Goal: Task Accomplishment & Management: Complete application form

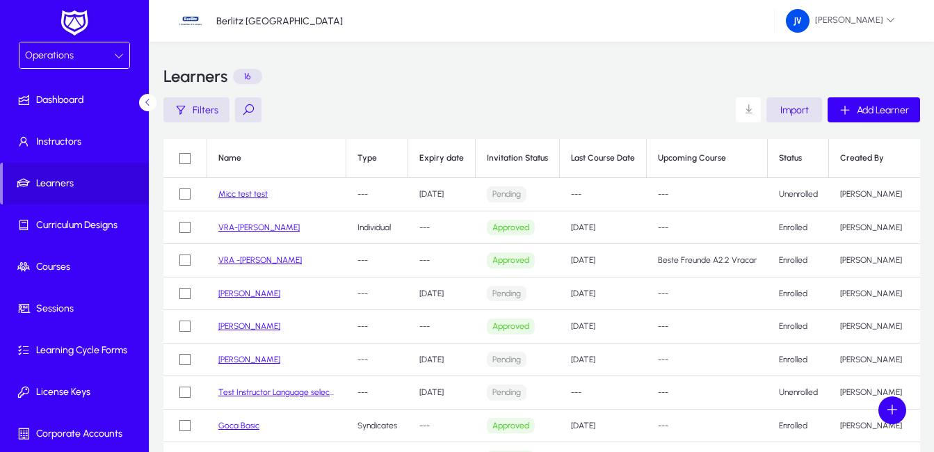
click at [252, 229] on link "VRA-[PERSON_NAME]" at bounding box center [258, 228] width 81 height 10
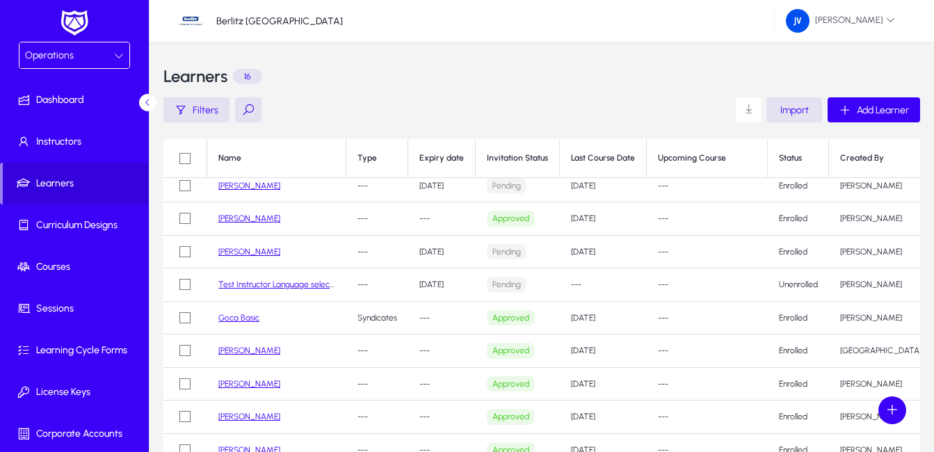
scroll to position [139, 0]
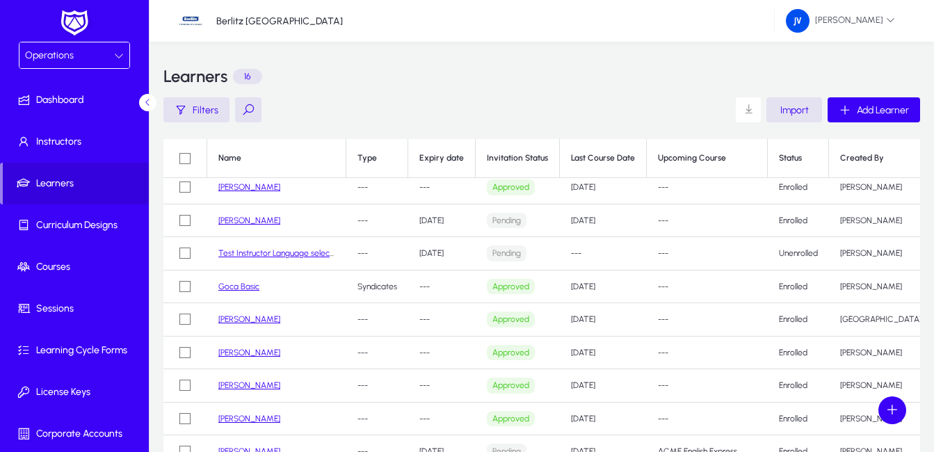
click at [240, 289] on link "Goca Basic" at bounding box center [238, 287] width 41 height 10
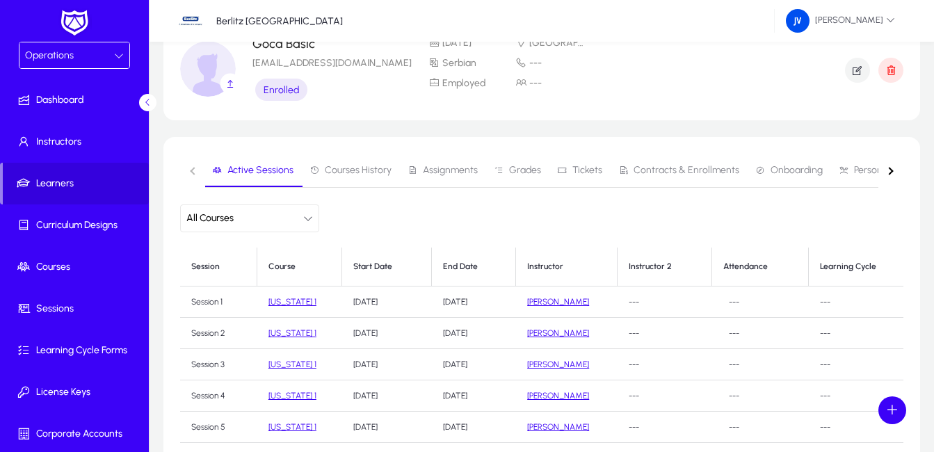
scroll to position [139, 0]
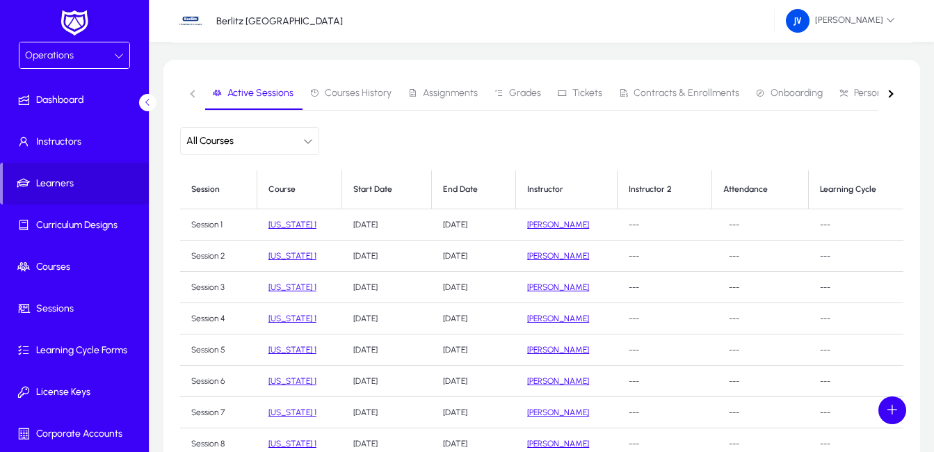
click at [302, 224] on link "[US_STATE] 1" at bounding box center [292, 225] width 48 height 10
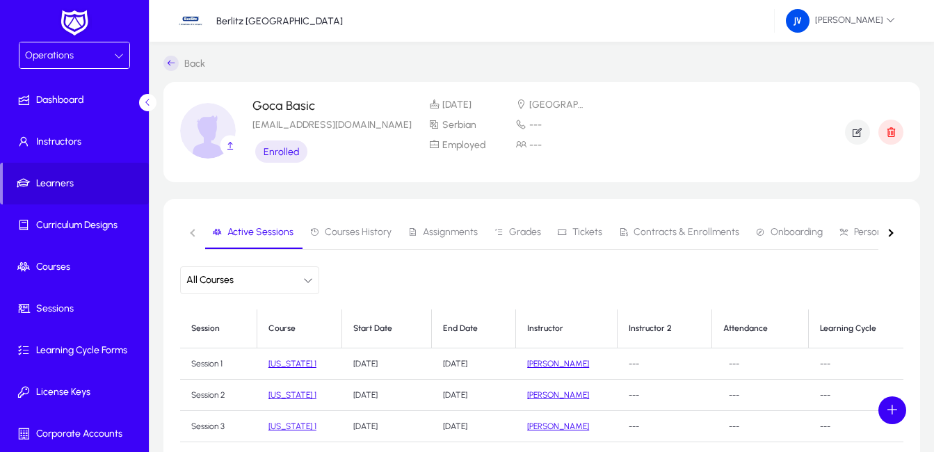
scroll to position [139, 0]
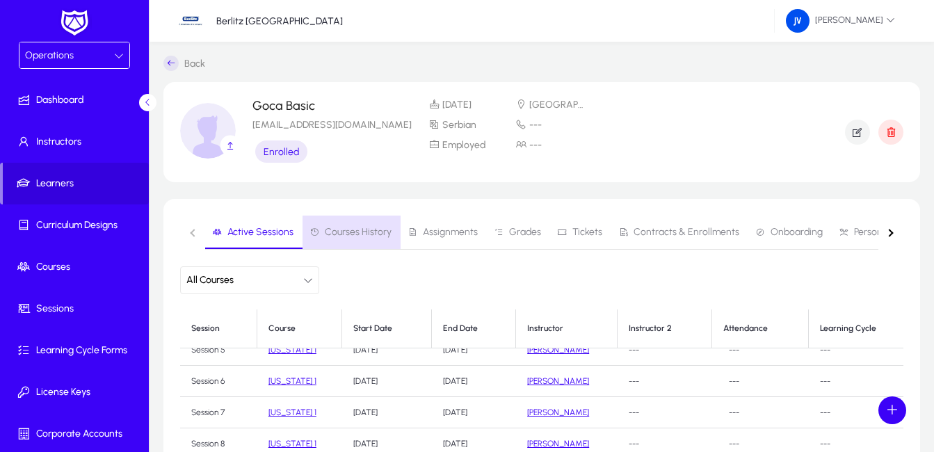
click at [368, 233] on span "Courses History" at bounding box center [358, 232] width 67 height 10
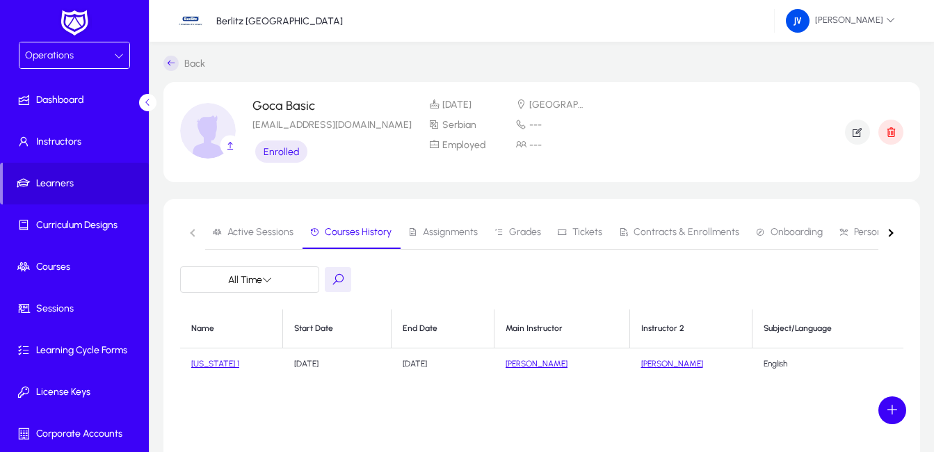
click at [432, 229] on span "Assignments" at bounding box center [450, 232] width 55 height 10
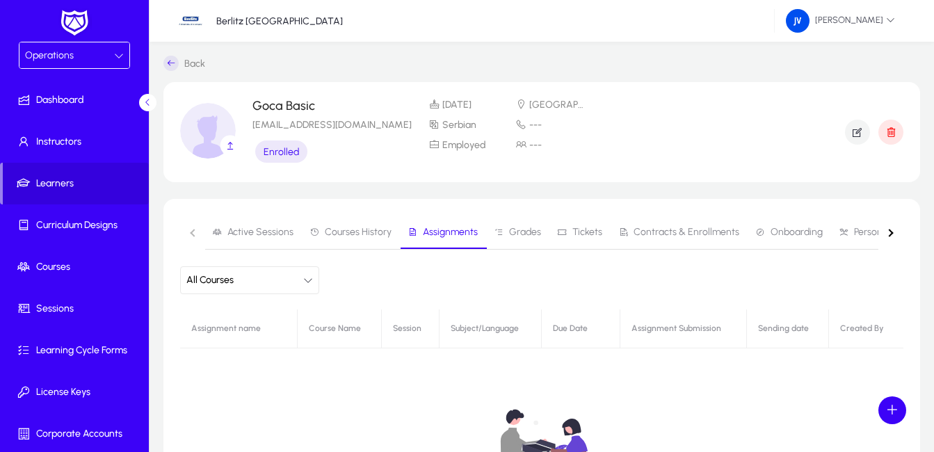
click at [514, 228] on span "Grades" at bounding box center [525, 232] width 32 height 10
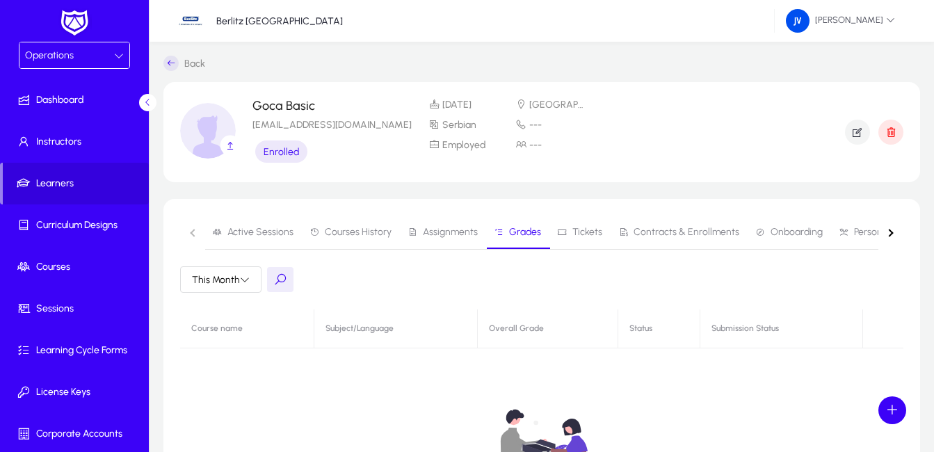
click at [587, 236] on span "Tickets" at bounding box center [587, 232] width 30 height 10
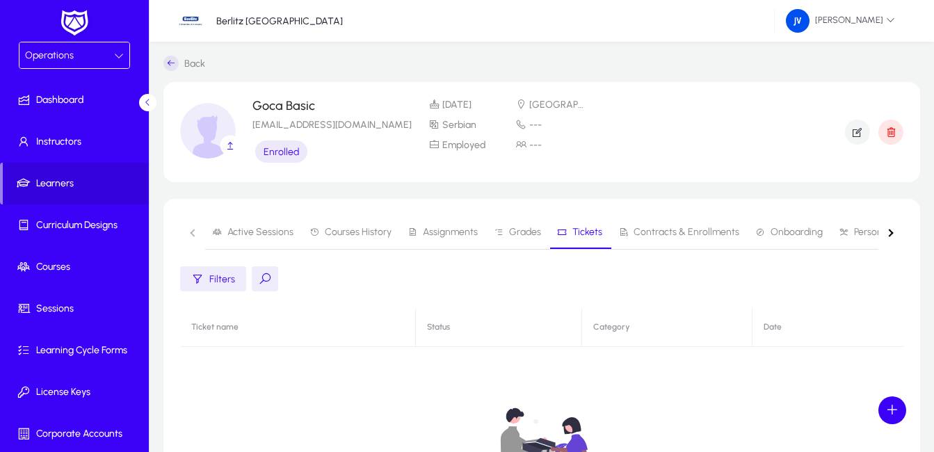
click at [643, 234] on span "Contracts & Enrollments" at bounding box center [687, 232] width 106 height 10
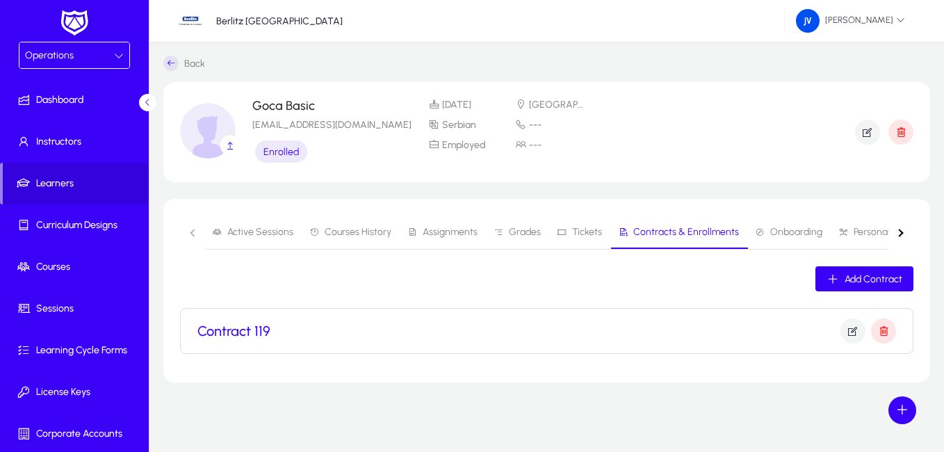
click at [771, 233] on span "Onboarding" at bounding box center [797, 232] width 52 height 10
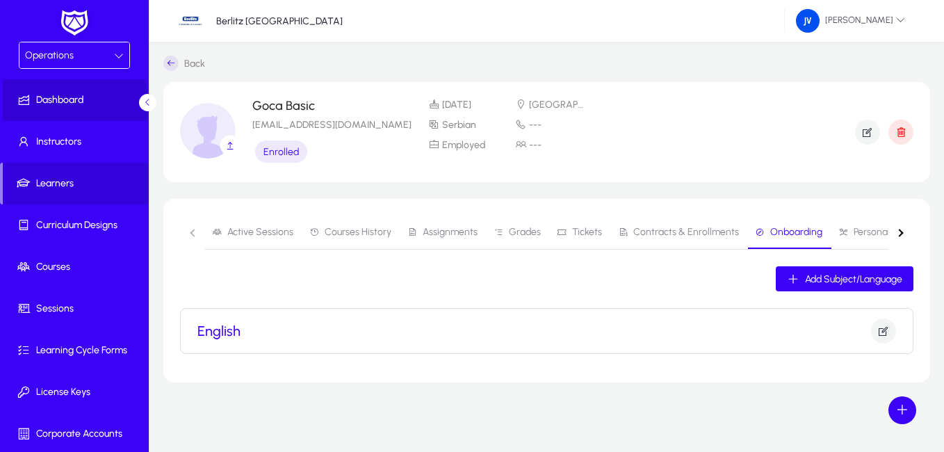
click at [56, 105] on span "Dashboard" at bounding box center [77, 100] width 149 height 14
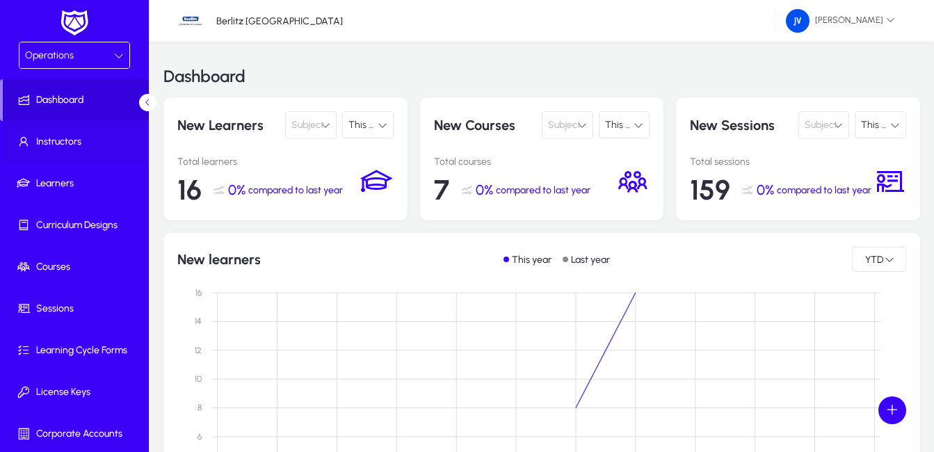
click at [61, 137] on span "Instructors" at bounding box center [77, 142] width 149 height 14
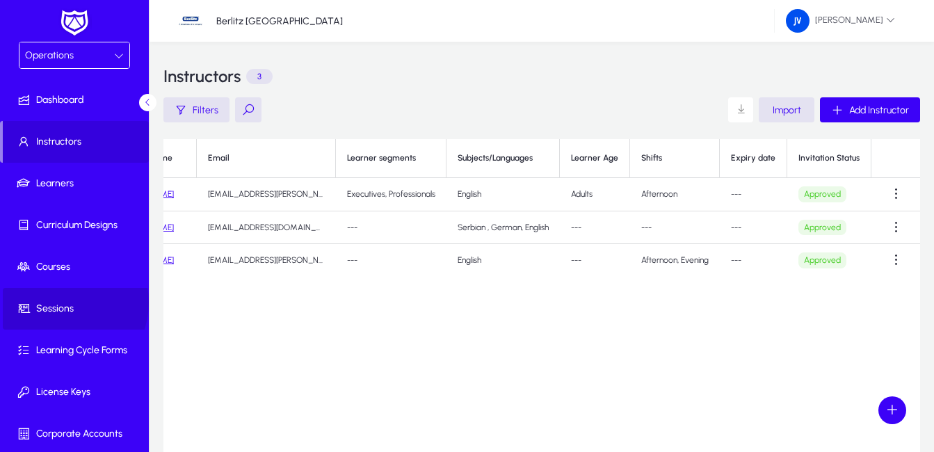
click at [63, 303] on span "Sessions" at bounding box center [77, 309] width 149 height 14
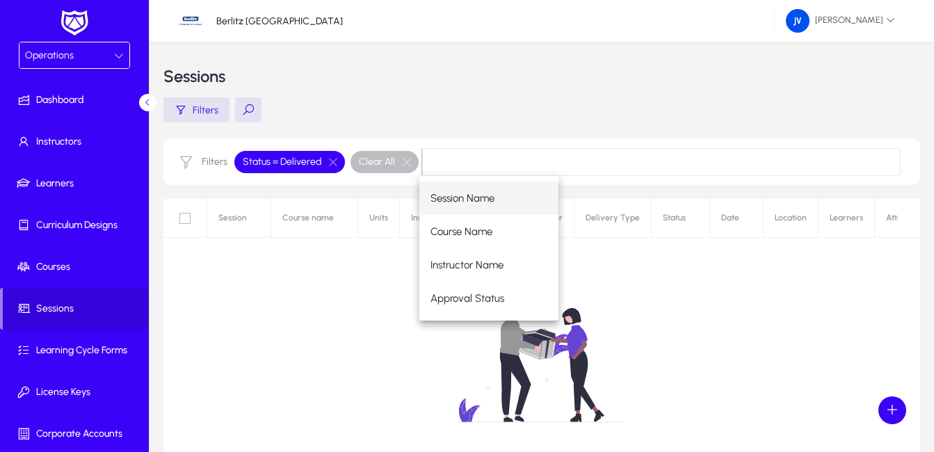
click at [220, 256] on div "No sessions found." at bounding box center [541, 373] width 757 height 348
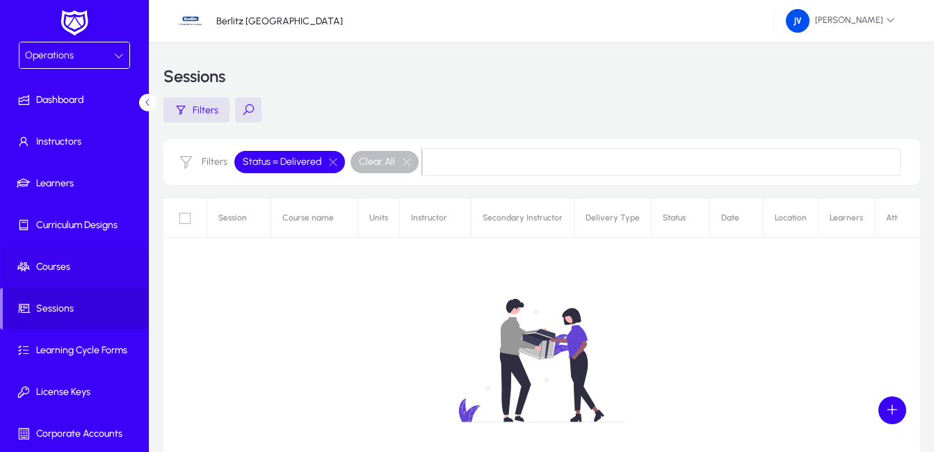
click at [65, 268] on span "Courses" at bounding box center [77, 267] width 149 height 14
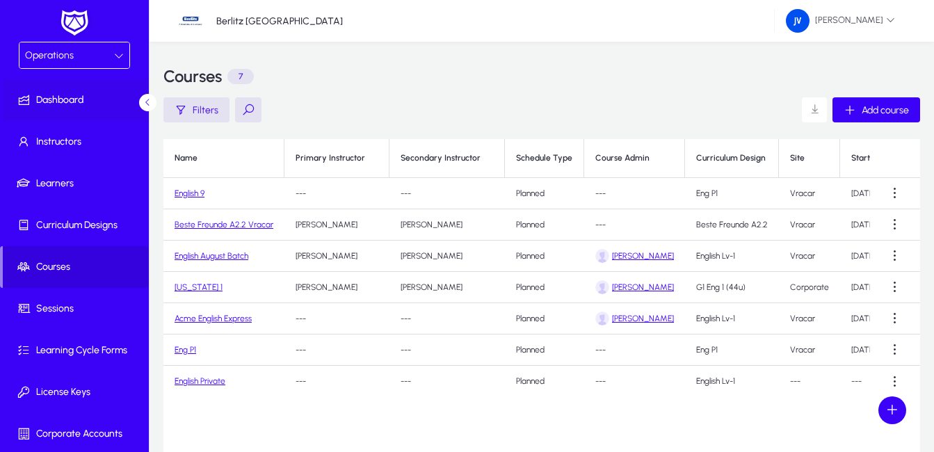
click at [54, 99] on span "Dashboard" at bounding box center [77, 100] width 149 height 14
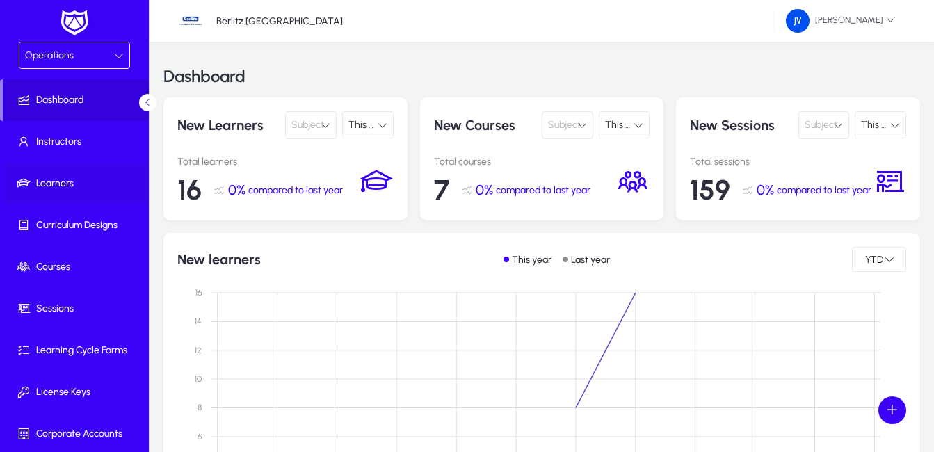
click at [76, 193] on span at bounding box center [77, 183] width 149 height 33
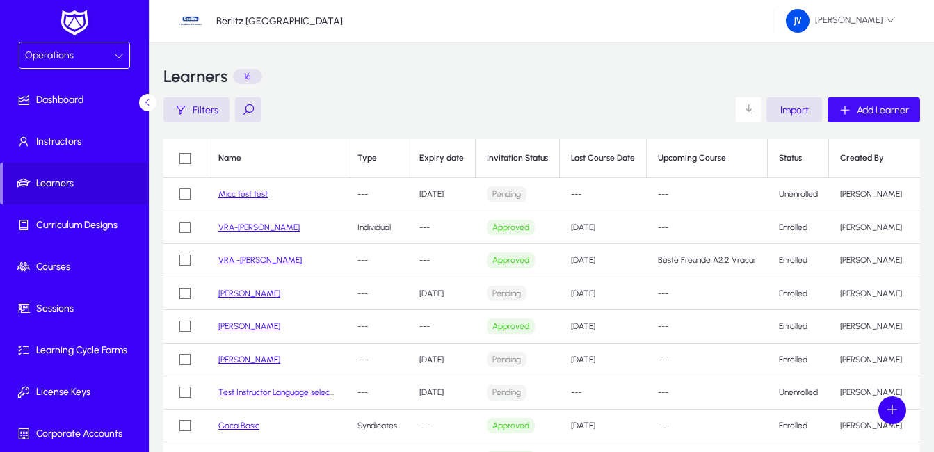
click at [863, 112] on span "Add Learner" at bounding box center [883, 110] width 52 height 12
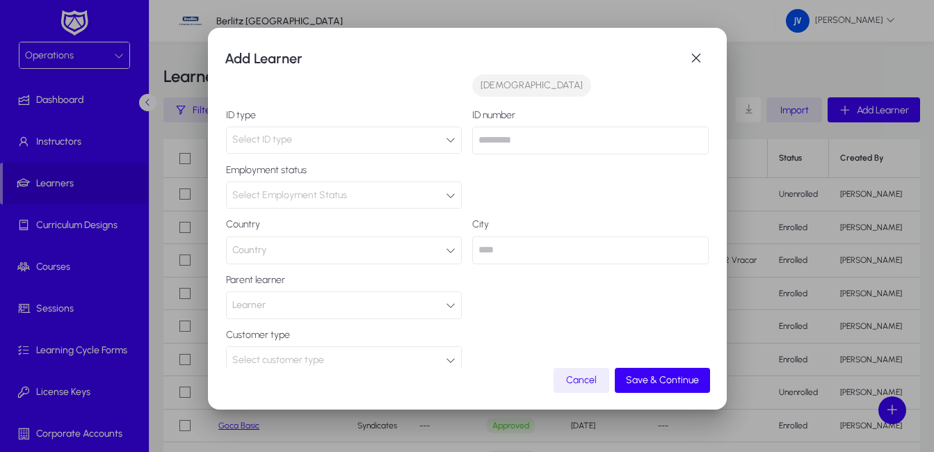
scroll to position [278, 0]
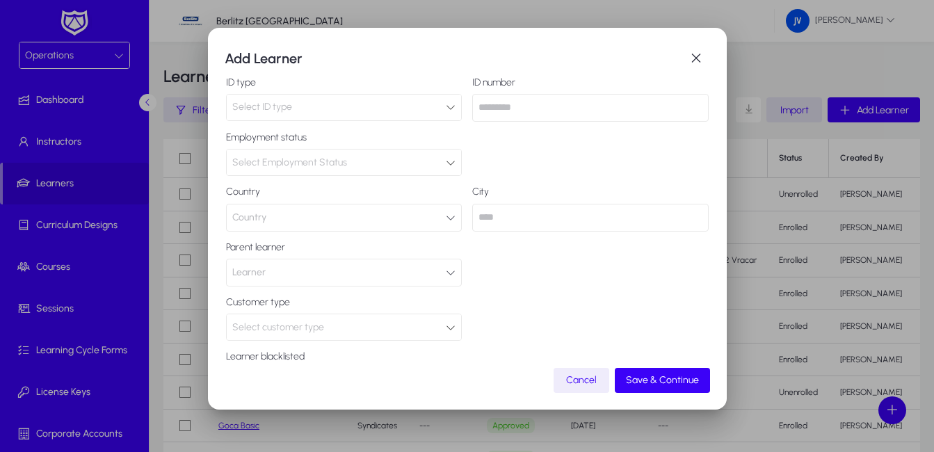
click at [446, 323] on icon at bounding box center [451, 328] width 10 height 10
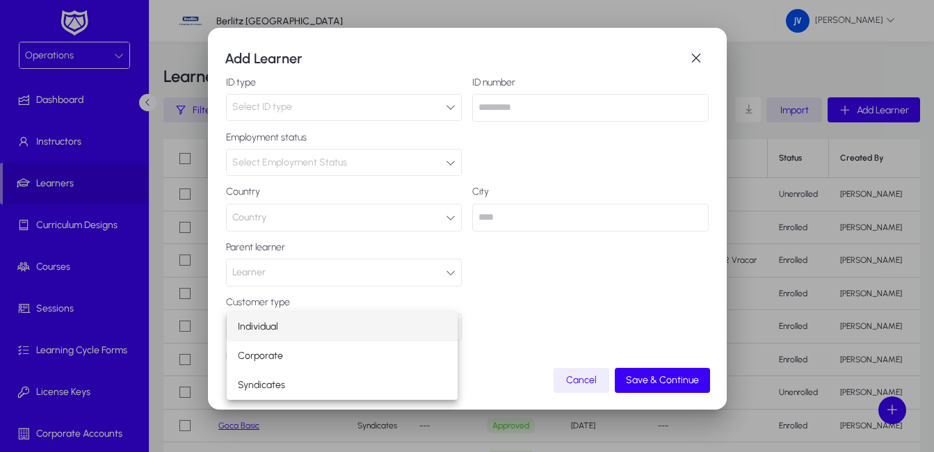
click at [554, 304] on div at bounding box center [467, 226] width 934 height 452
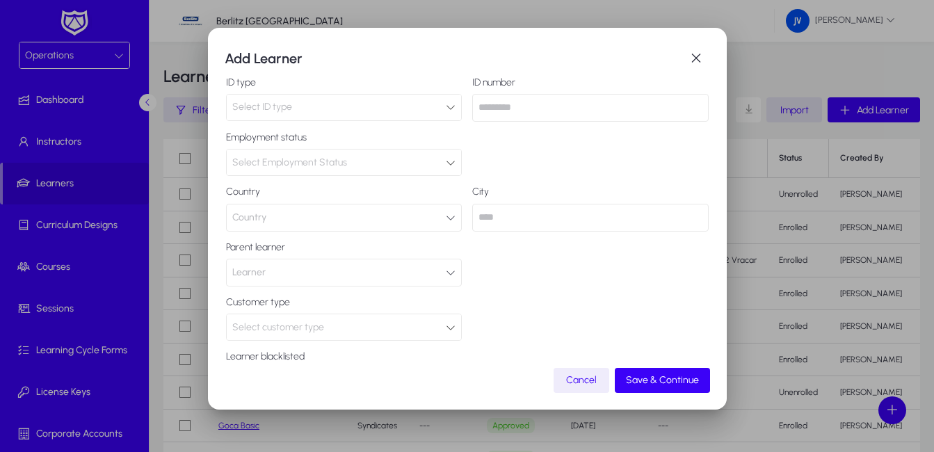
scroll to position [301, 0]
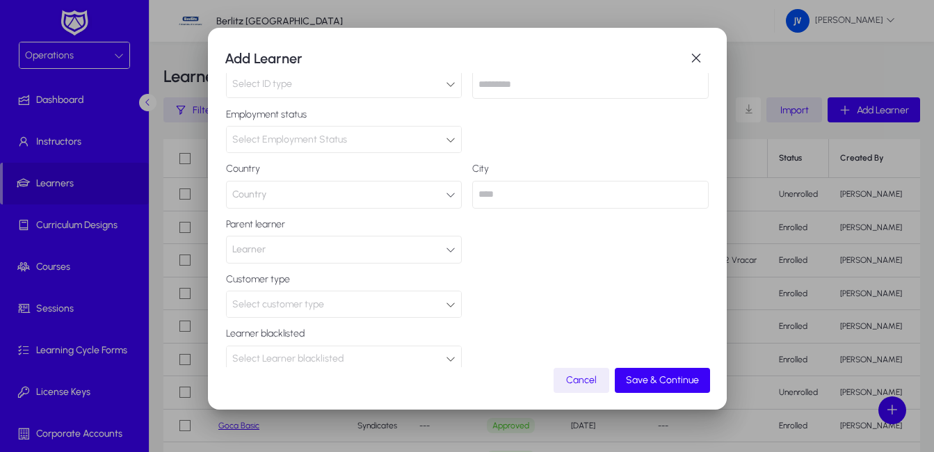
click at [449, 354] on icon at bounding box center [451, 359] width 10 height 10
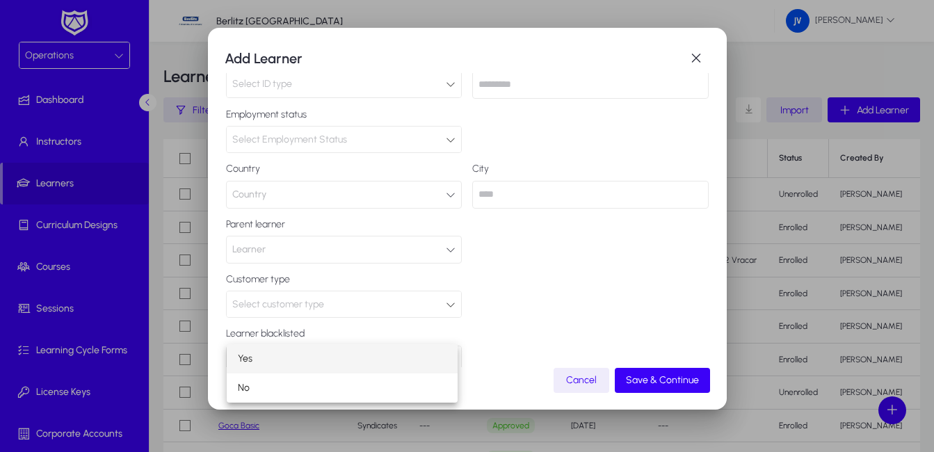
click at [510, 316] on div at bounding box center [467, 226] width 934 height 452
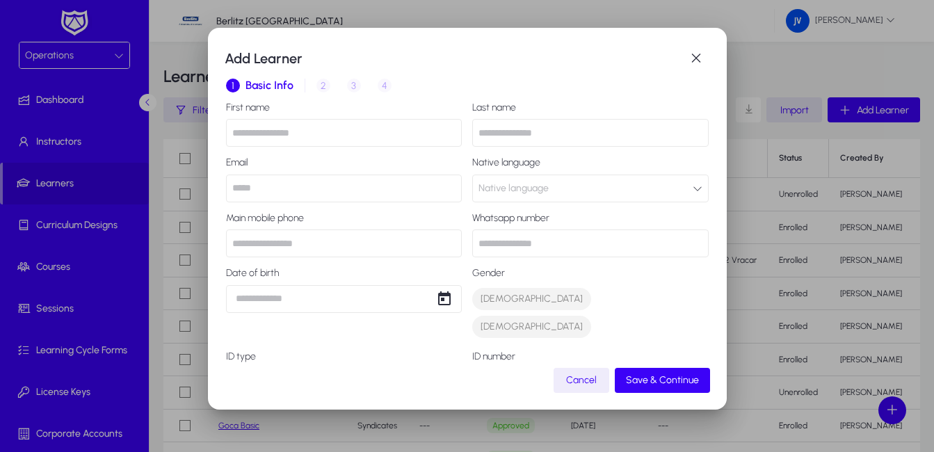
scroll to position [0, 0]
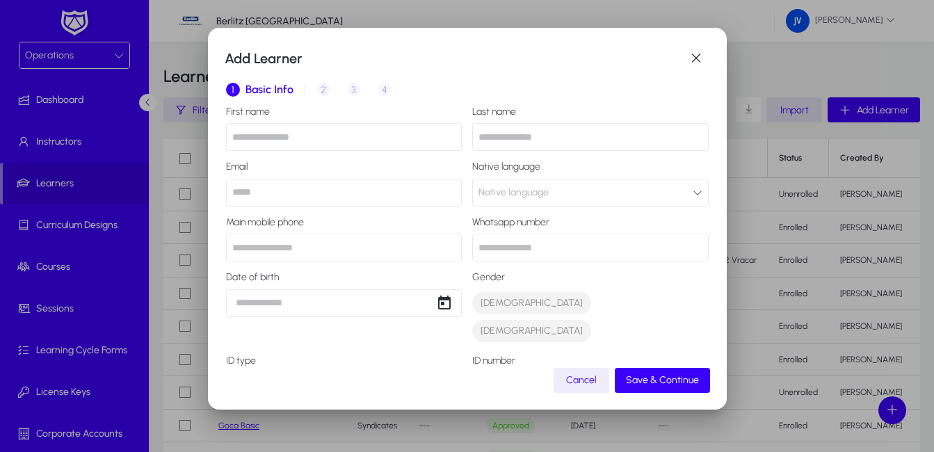
click at [319, 92] on div "1 Basic Info 2 Inquiry 3 Interview 4 Placement" at bounding box center [467, 89] width 483 height 33
click at [323, 92] on div "1 Basic Info 2 Inquiry 3 Interview 4 Placement" at bounding box center [467, 89] width 483 height 33
drag, startPoint x: 323, startPoint y: 92, endPoint x: 448, endPoint y: 93, distance: 125.2
click at [448, 93] on div "1 Basic Info 2 Inquiry 3 Interview 4 Placement" at bounding box center [467, 89] width 483 height 33
click at [701, 63] on span "button" at bounding box center [696, 59] width 28 height 28
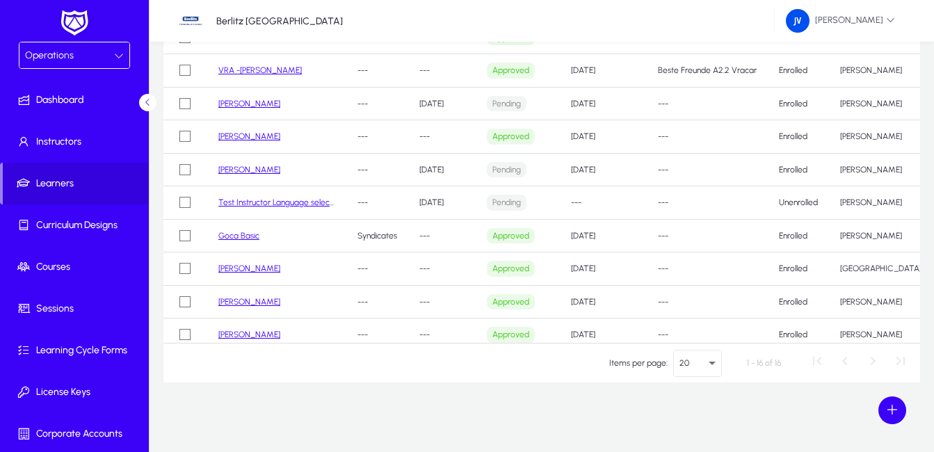
scroll to position [70, 0]
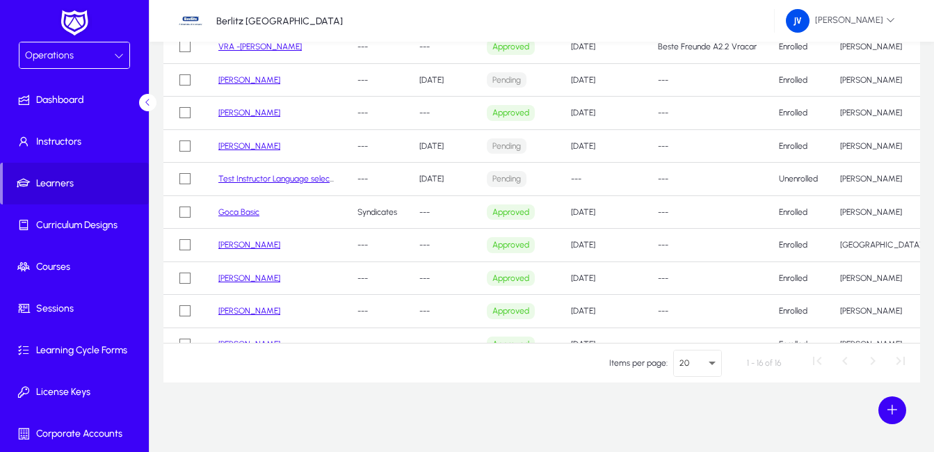
click at [226, 214] on link "Goca Basic" at bounding box center [238, 212] width 41 height 10
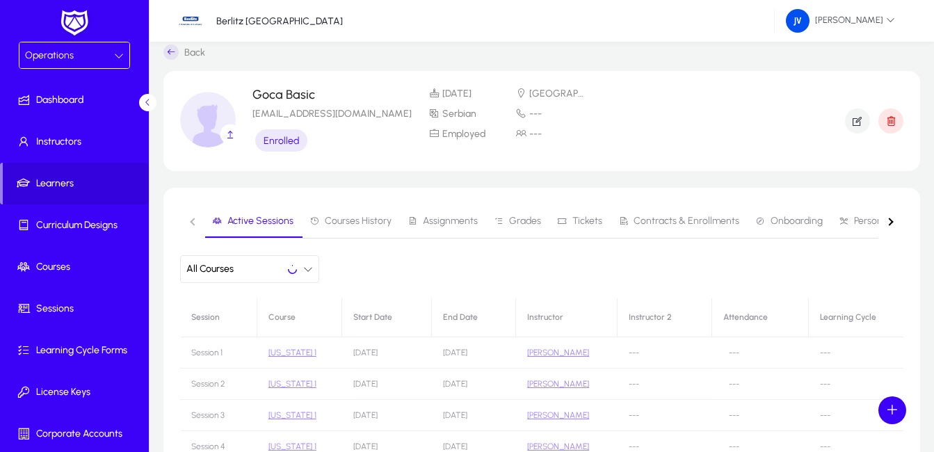
scroll to position [144, 0]
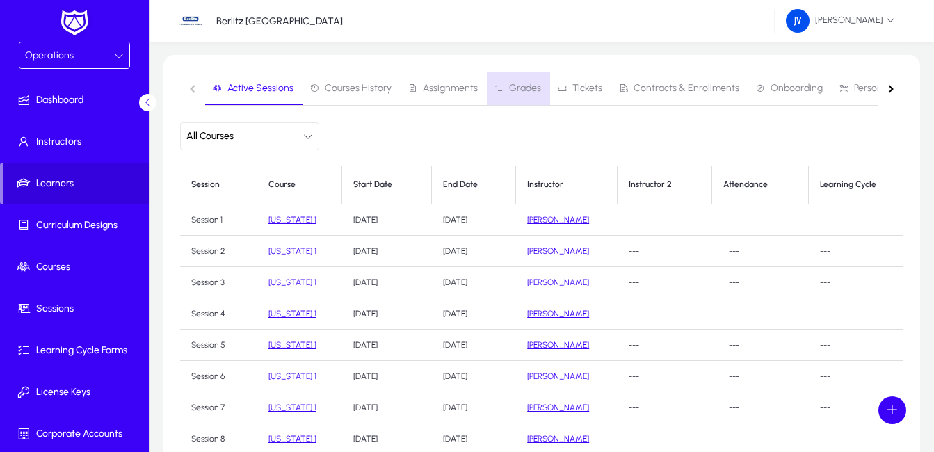
click at [529, 92] on span "Grades" at bounding box center [525, 88] width 32 height 10
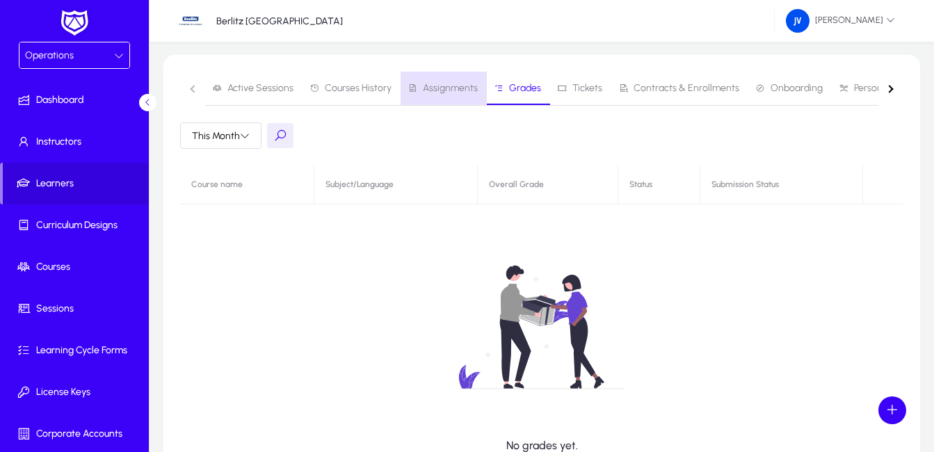
click at [473, 88] on span "Assignments" at bounding box center [450, 88] width 55 height 10
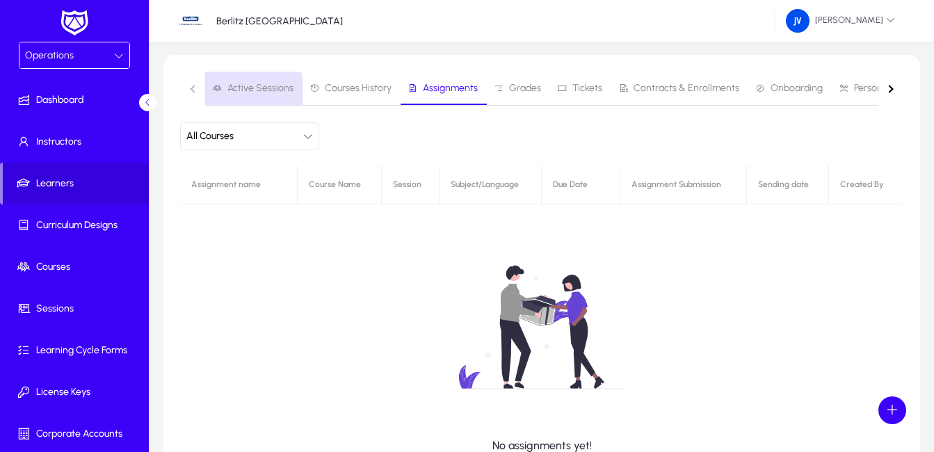
click at [234, 91] on span "Active Sessions" at bounding box center [260, 88] width 66 height 10
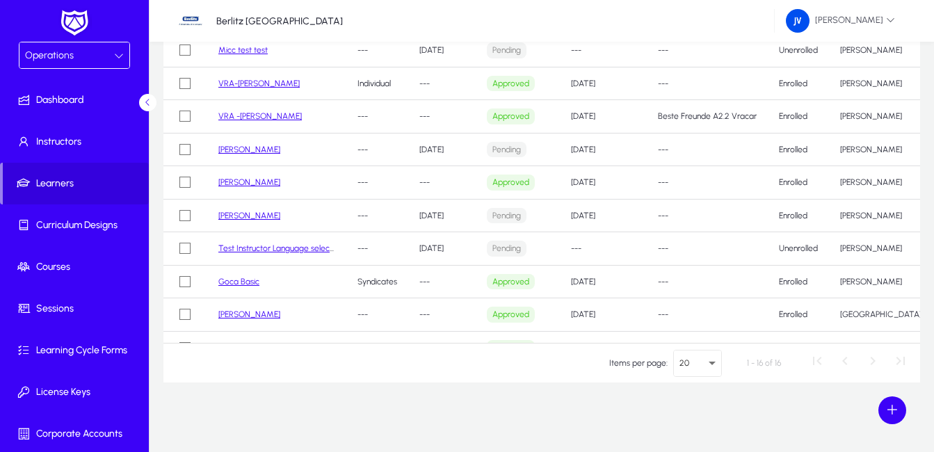
click at [242, 314] on link "[PERSON_NAME]" at bounding box center [249, 314] width 62 height 10
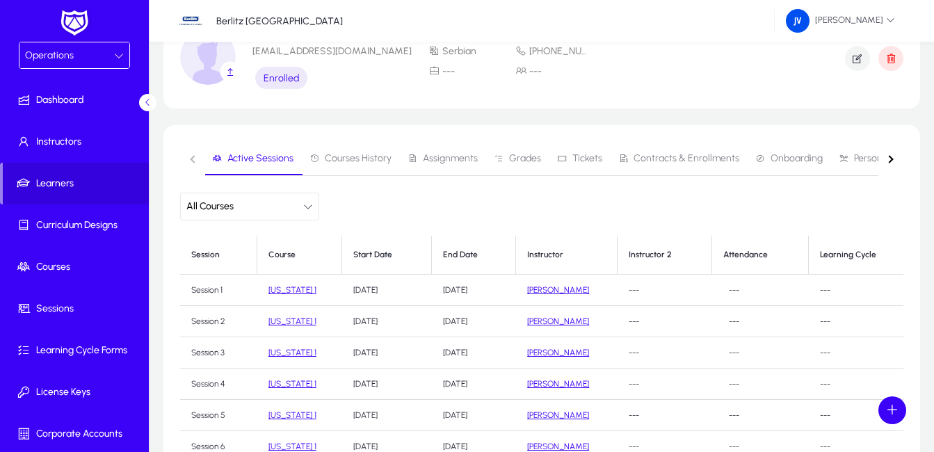
scroll to position [53, 0]
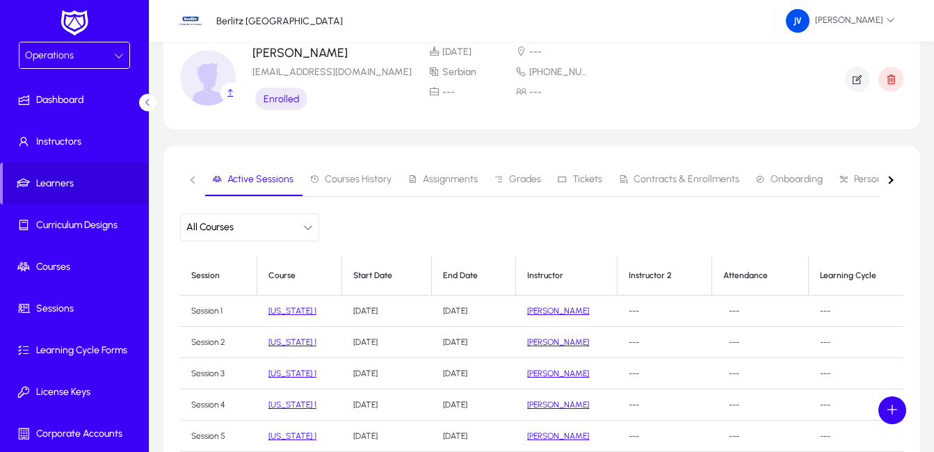
click at [382, 181] on span "Courses History" at bounding box center [358, 180] width 67 height 10
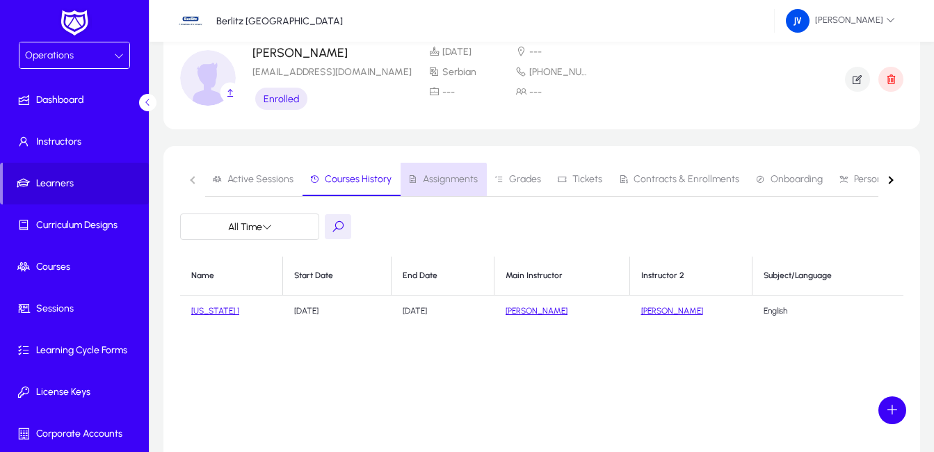
click at [440, 180] on span "Assignments" at bounding box center [450, 180] width 55 height 10
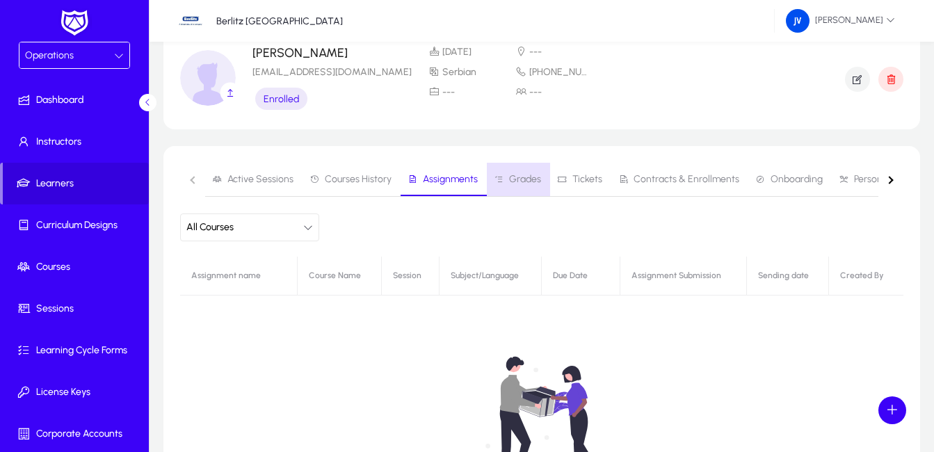
click at [522, 179] on span "Grades" at bounding box center [525, 180] width 32 height 10
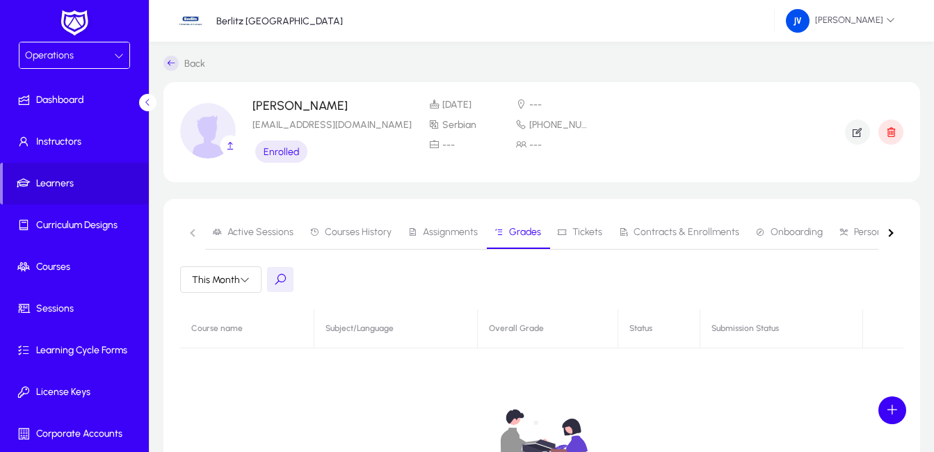
click at [148, 104] on icon at bounding box center [147, 102] width 9 height 9
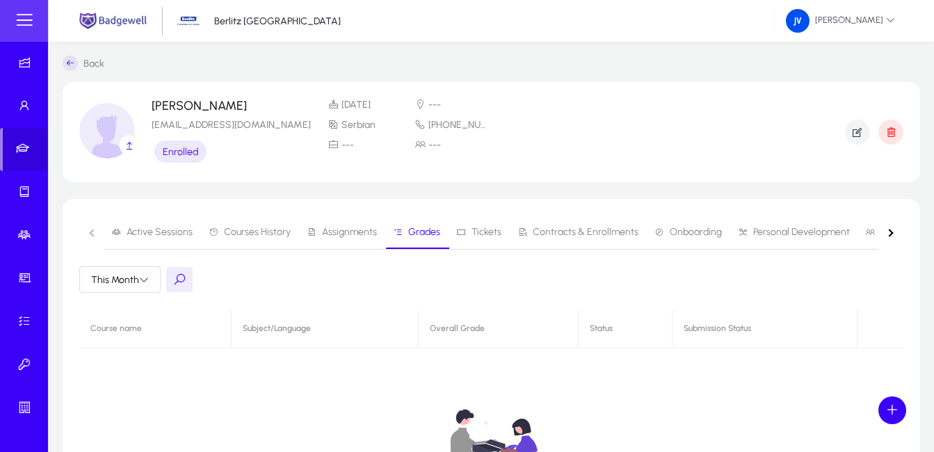
scroll to position [53, 0]
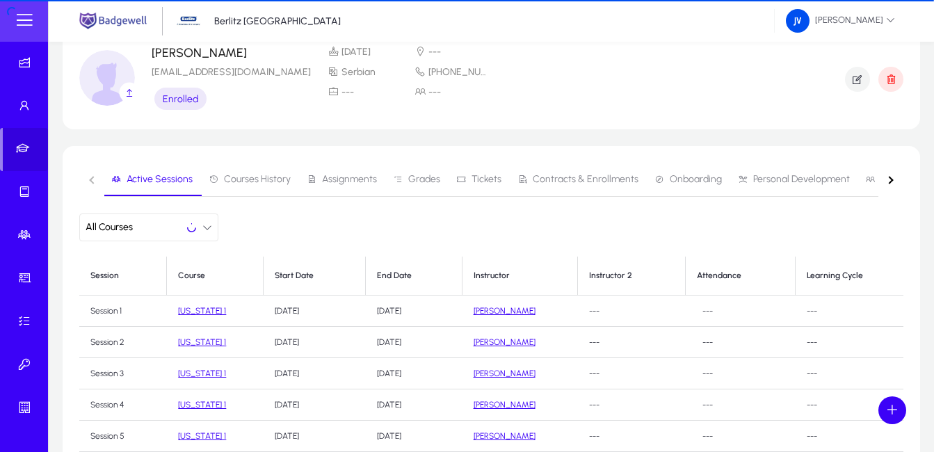
scroll to position [144, 0]
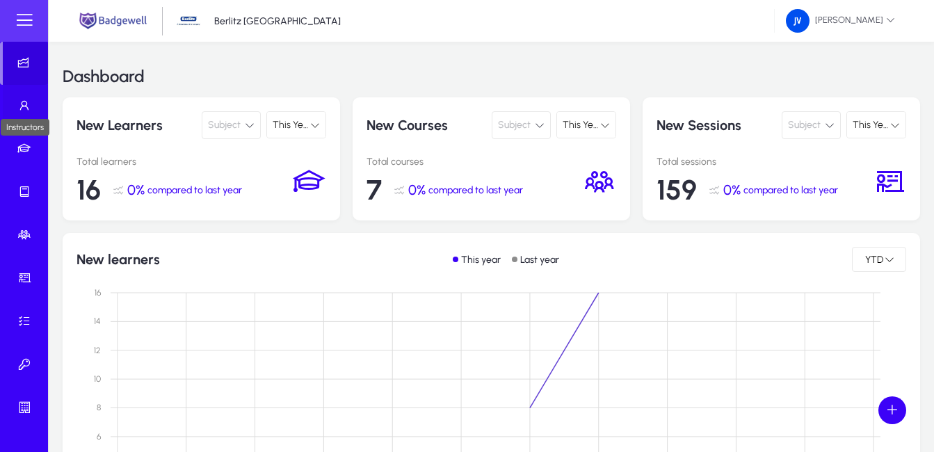
click at [21, 104] on icon at bounding box center [26, 106] width 19 height 14
